Goal: Navigation & Orientation: Find specific page/section

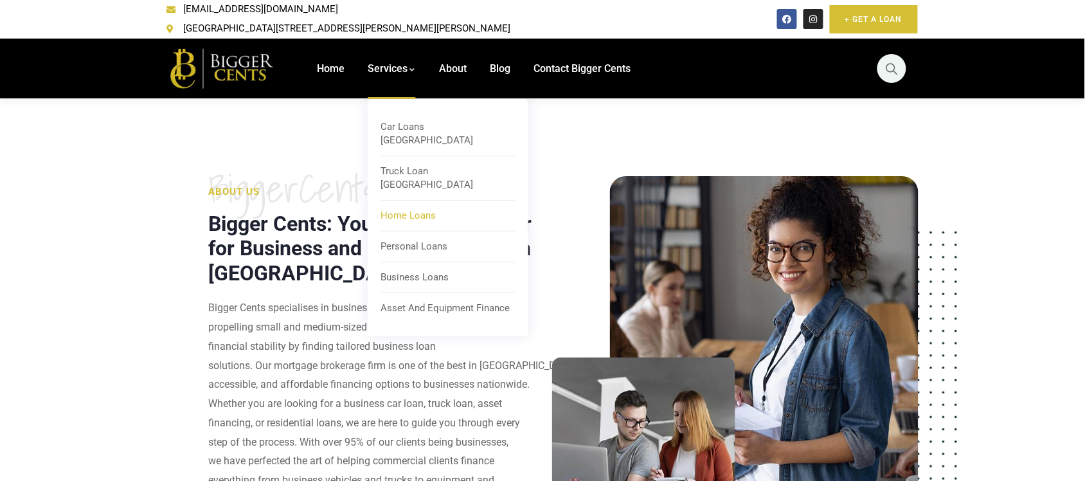
click at [407, 209] on span "Home Loans" at bounding box center [407, 215] width 55 height 12
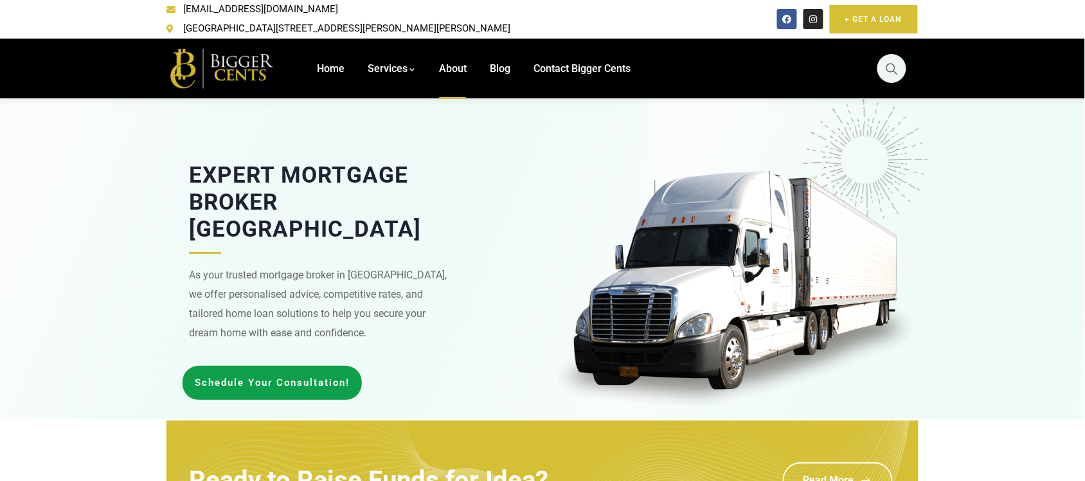
drag, startPoint x: 0, startPoint y: 0, endPoint x: 447, endPoint y: 62, distance: 450.9
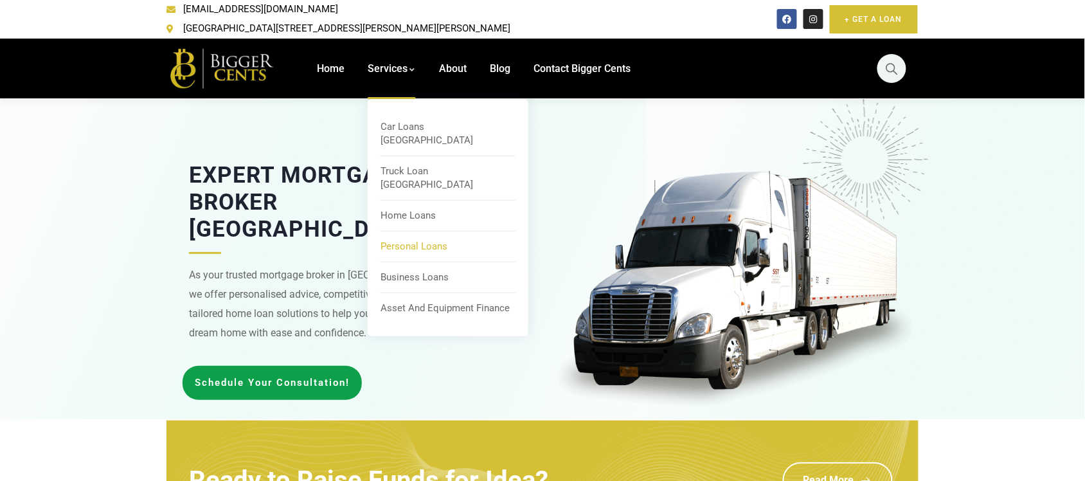
click at [404, 240] on span "Personal Loans" at bounding box center [413, 246] width 67 height 12
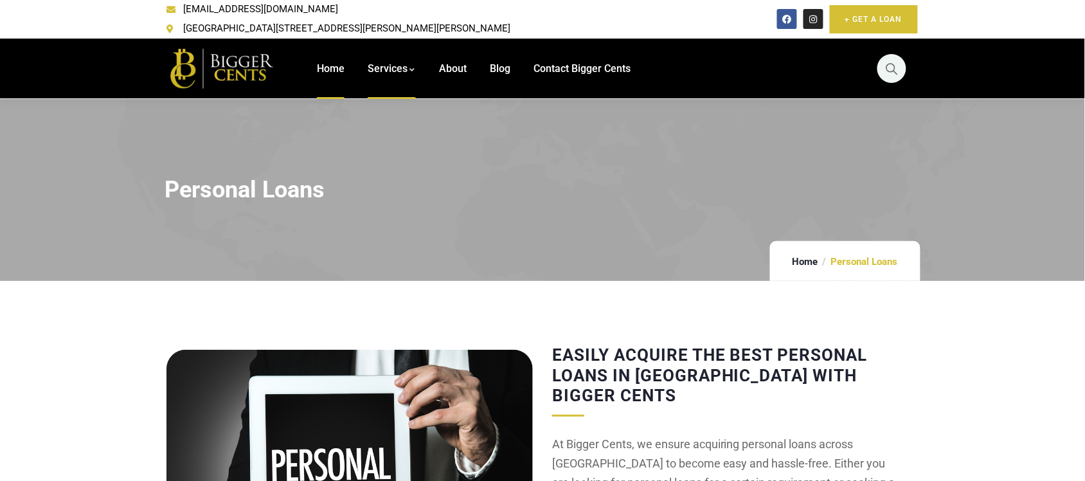
click at [328, 62] on span "Home" at bounding box center [331, 68] width 28 height 12
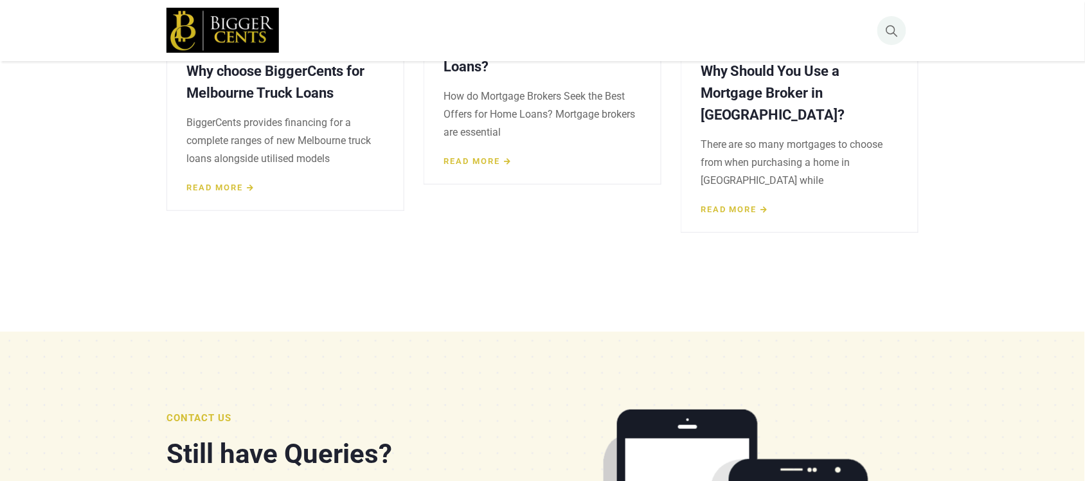
scroll to position [4477, 0]
